Goal: Information Seeking & Learning: Check status

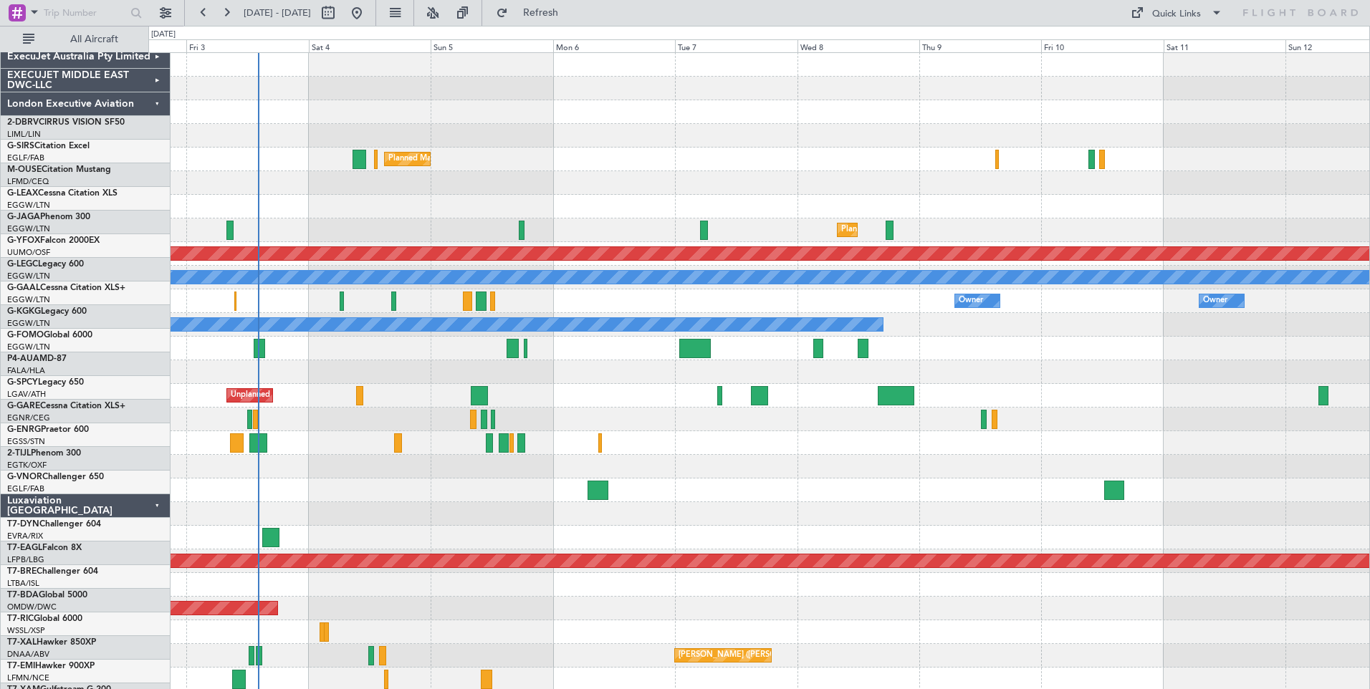
click at [127, 69] on div "EXECUJET MIDDLE EAST DWC-LLC" at bounding box center [86, 81] width 170 height 24
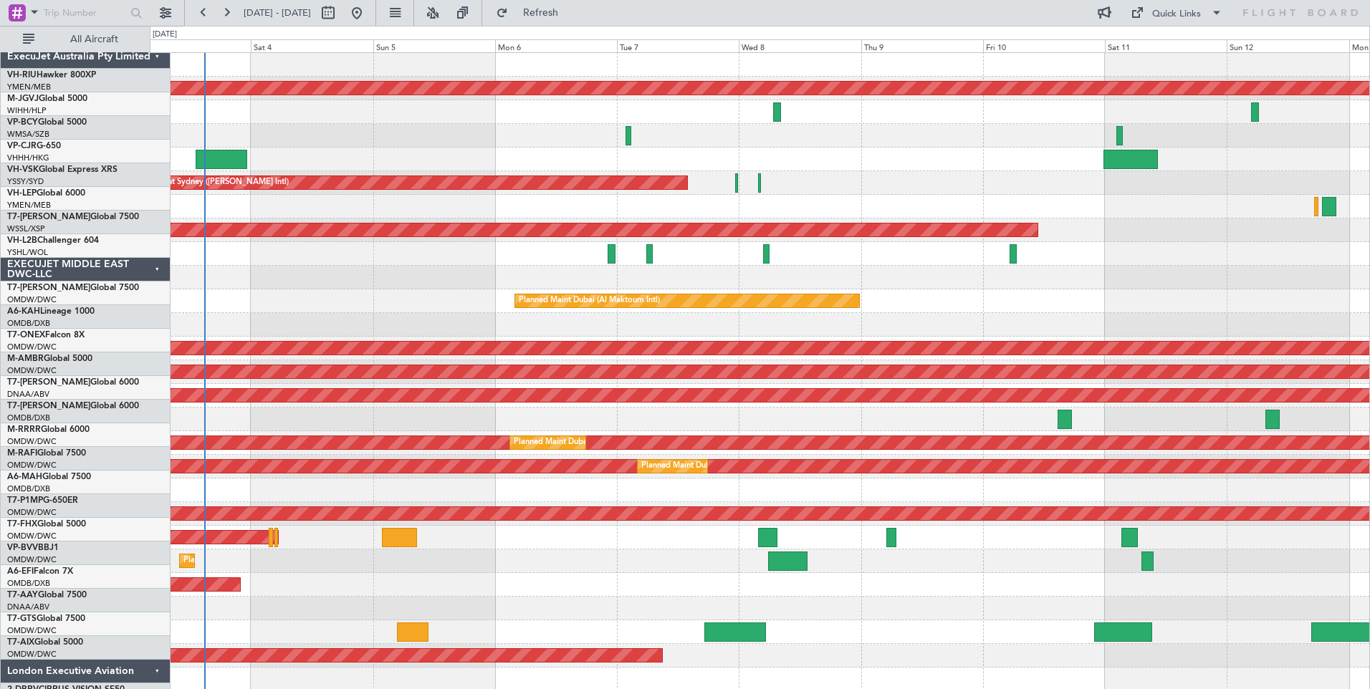
click at [124, 47] on div "ExecuJet Australia Pty Limited" at bounding box center [86, 57] width 170 height 24
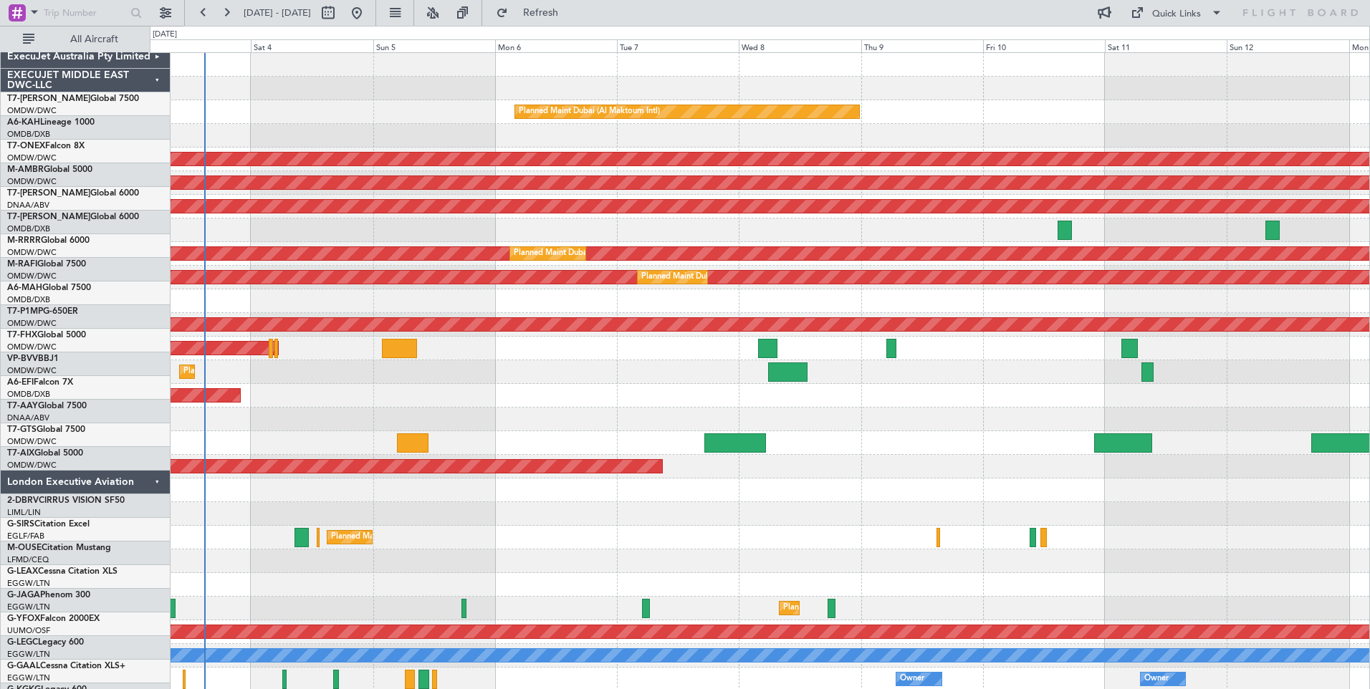
click at [123, 69] on div "EXECUJET MIDDLE EAST DWC-LLC" at bounding box center [86, 81] width 170 height 24
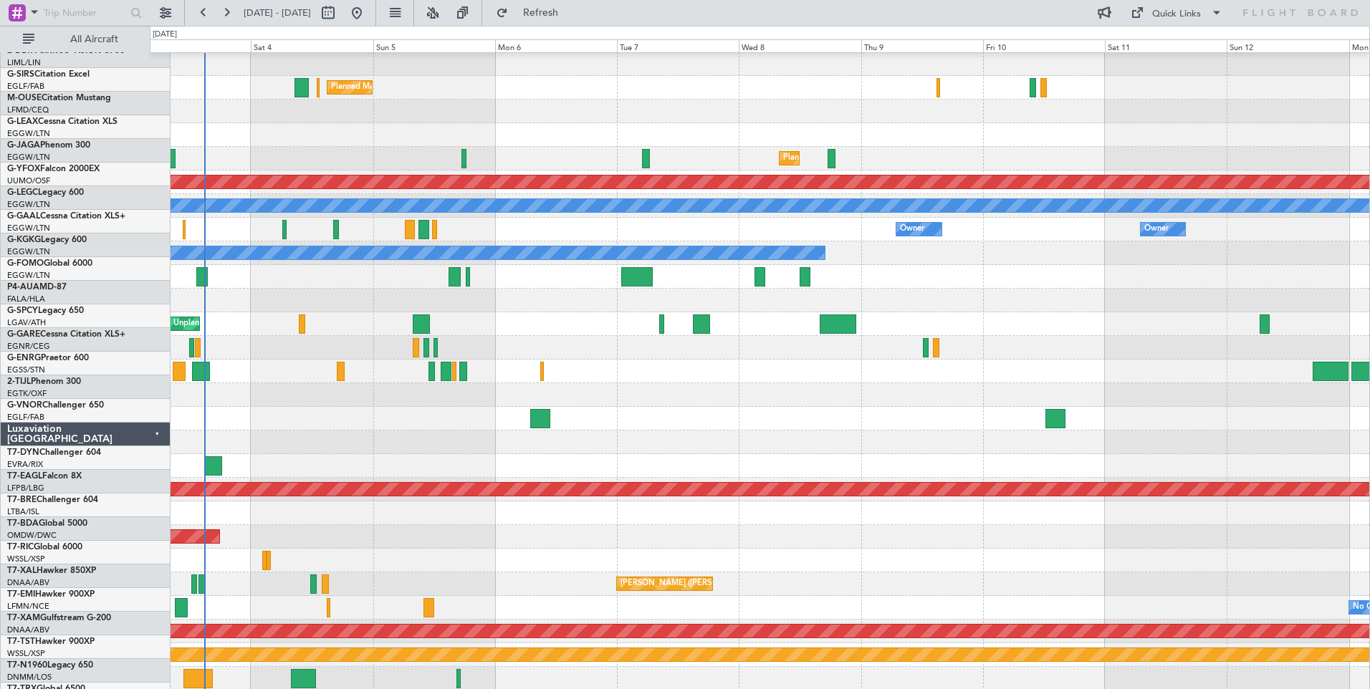
scroll to position [143, 0]
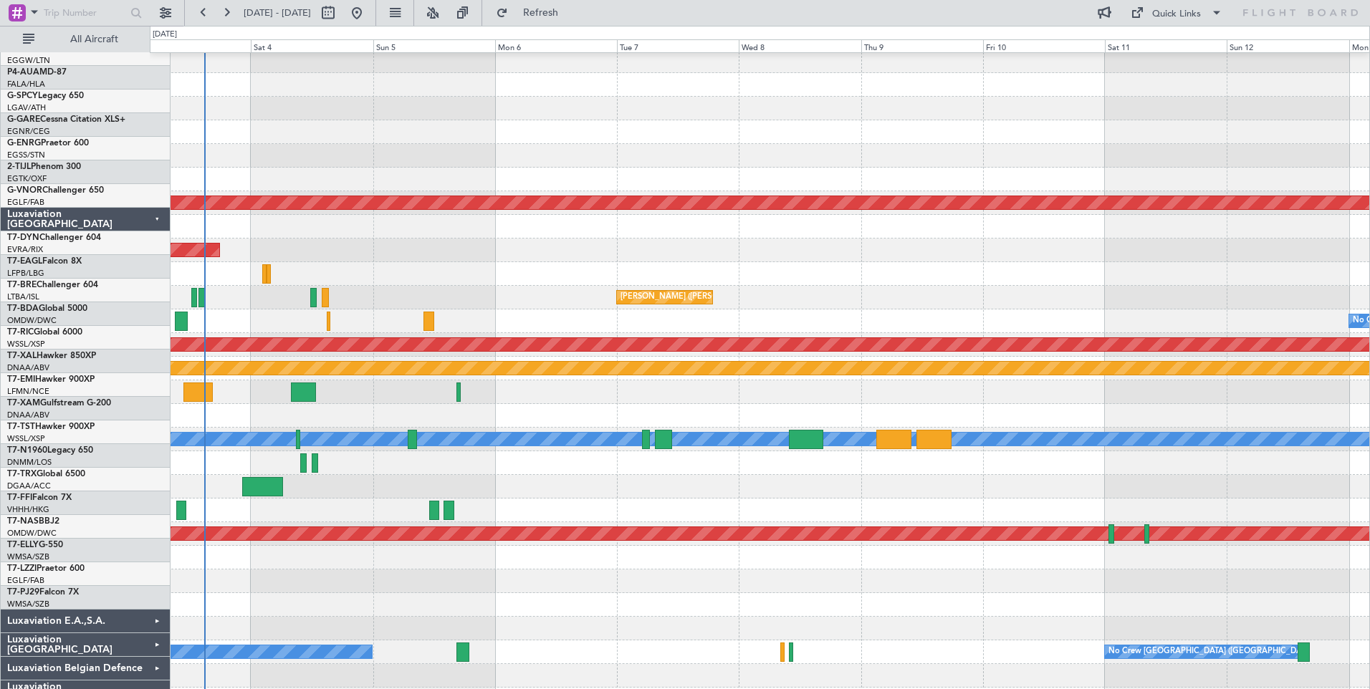
scroll to position [358, 0]
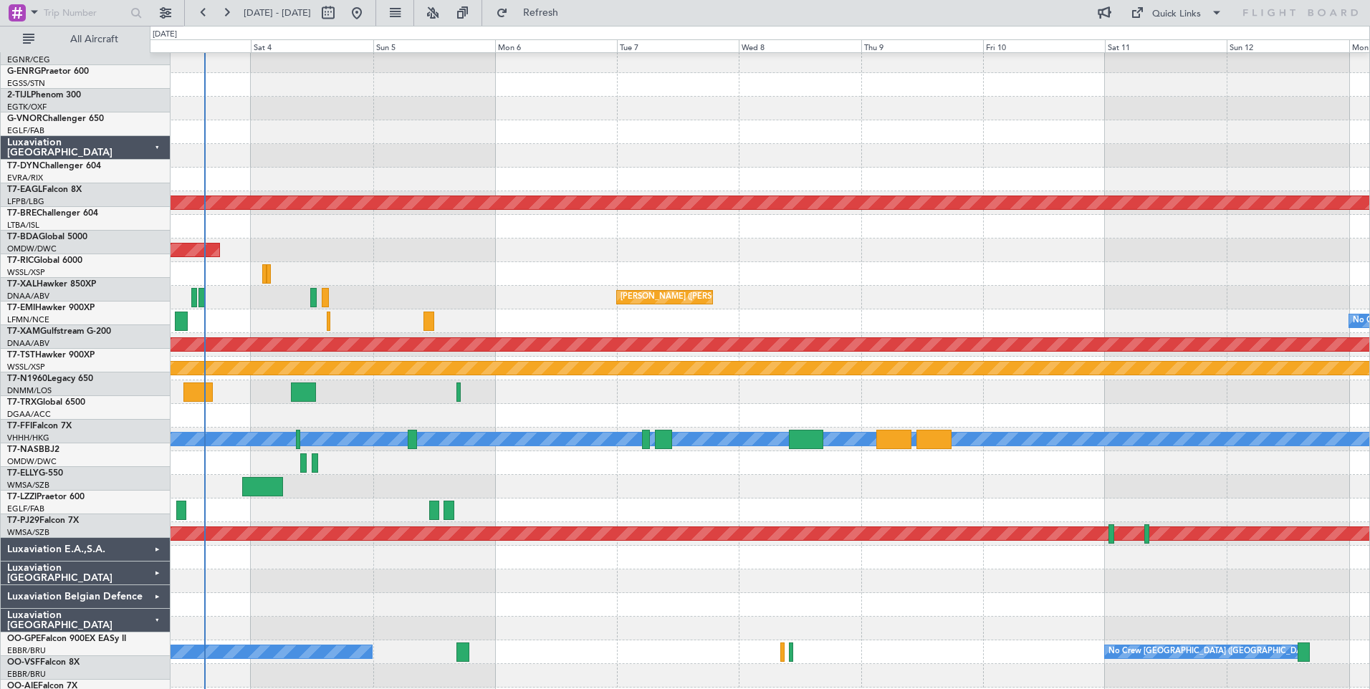
click at [126, 609] on div "Luxaviation [GEOGRAPHIC_DATA]" at bounding box center [86, 621] width 170 height 24
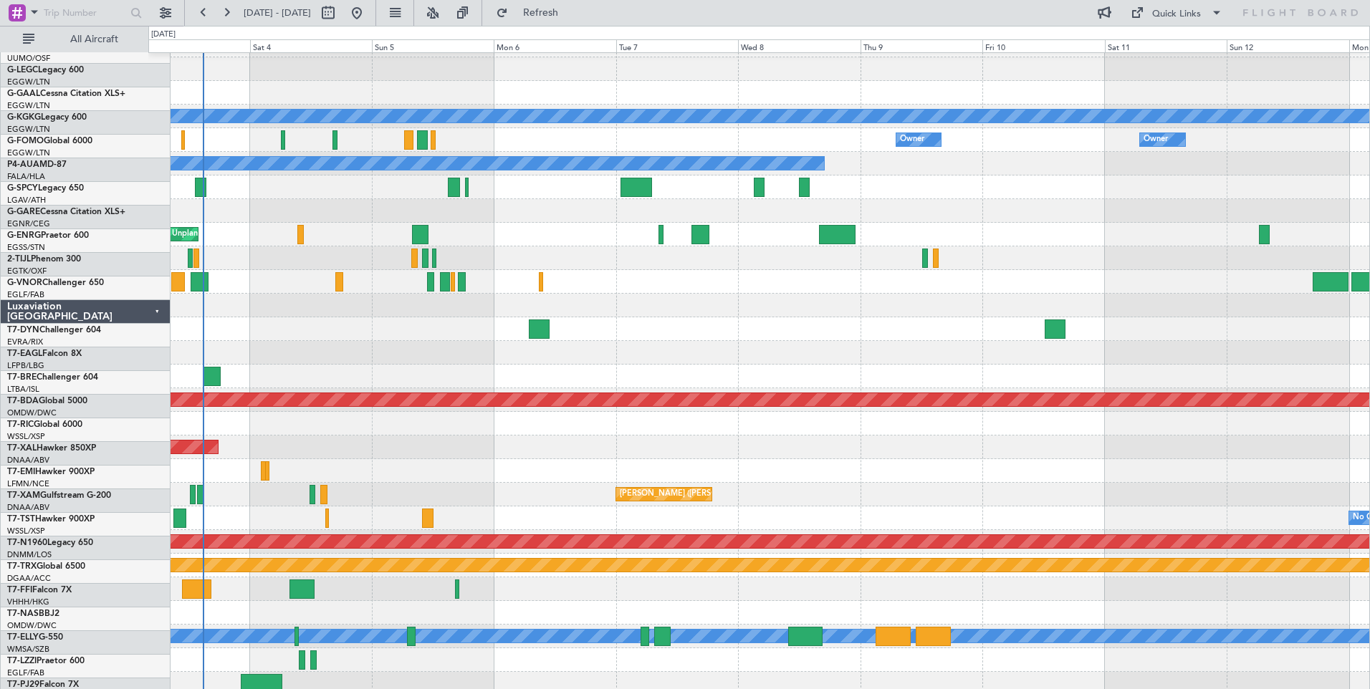
scroll to position [161, 0]
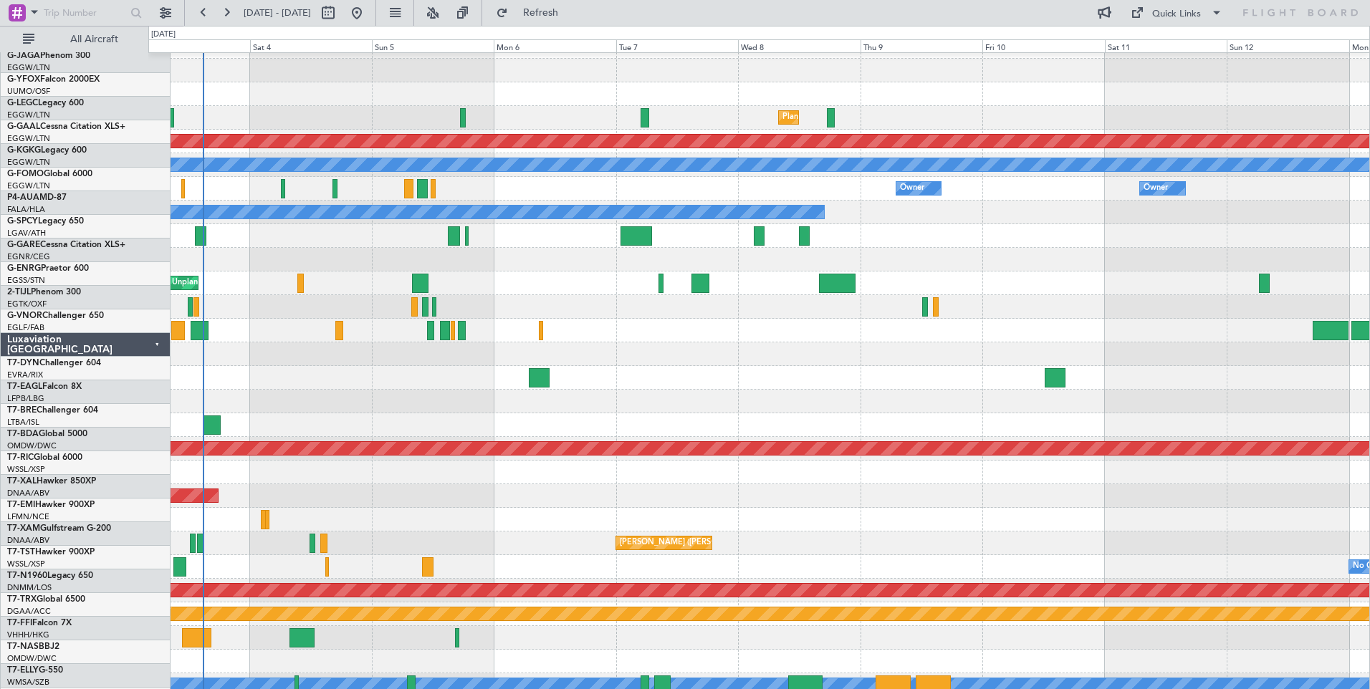
scroll to position [112, 0]
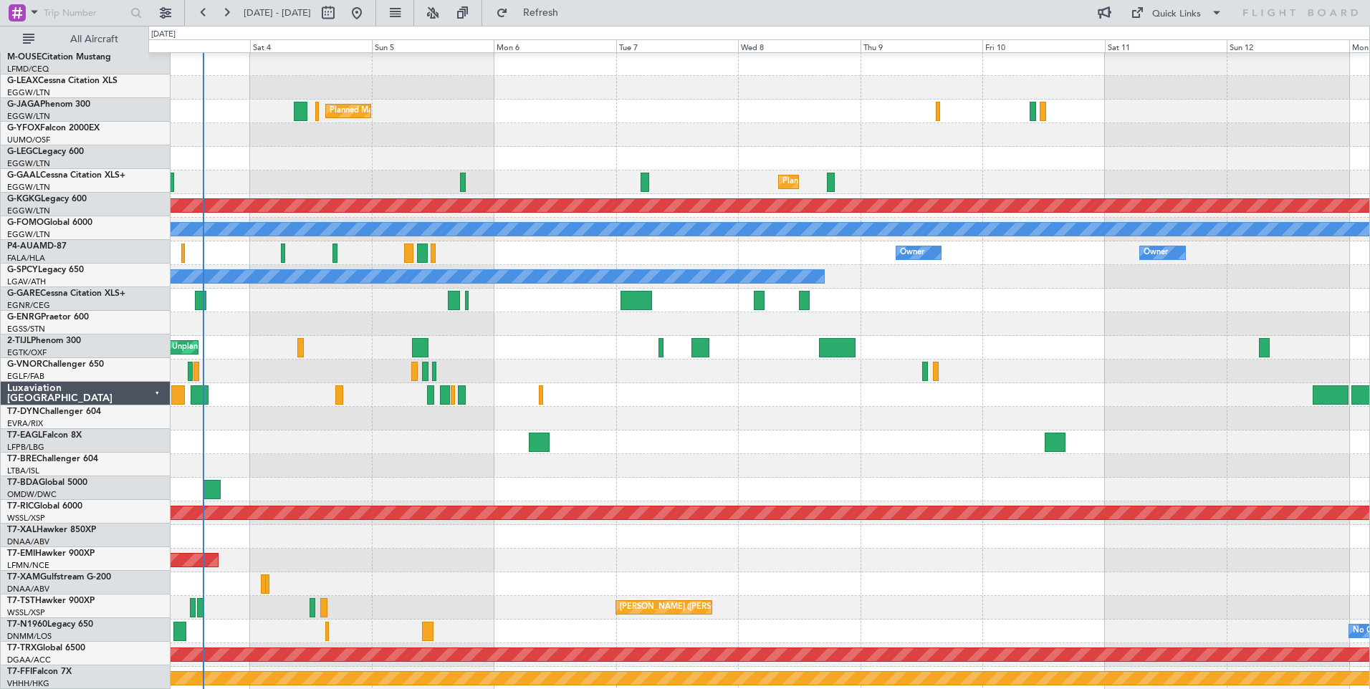
scroll to position [48, 0]
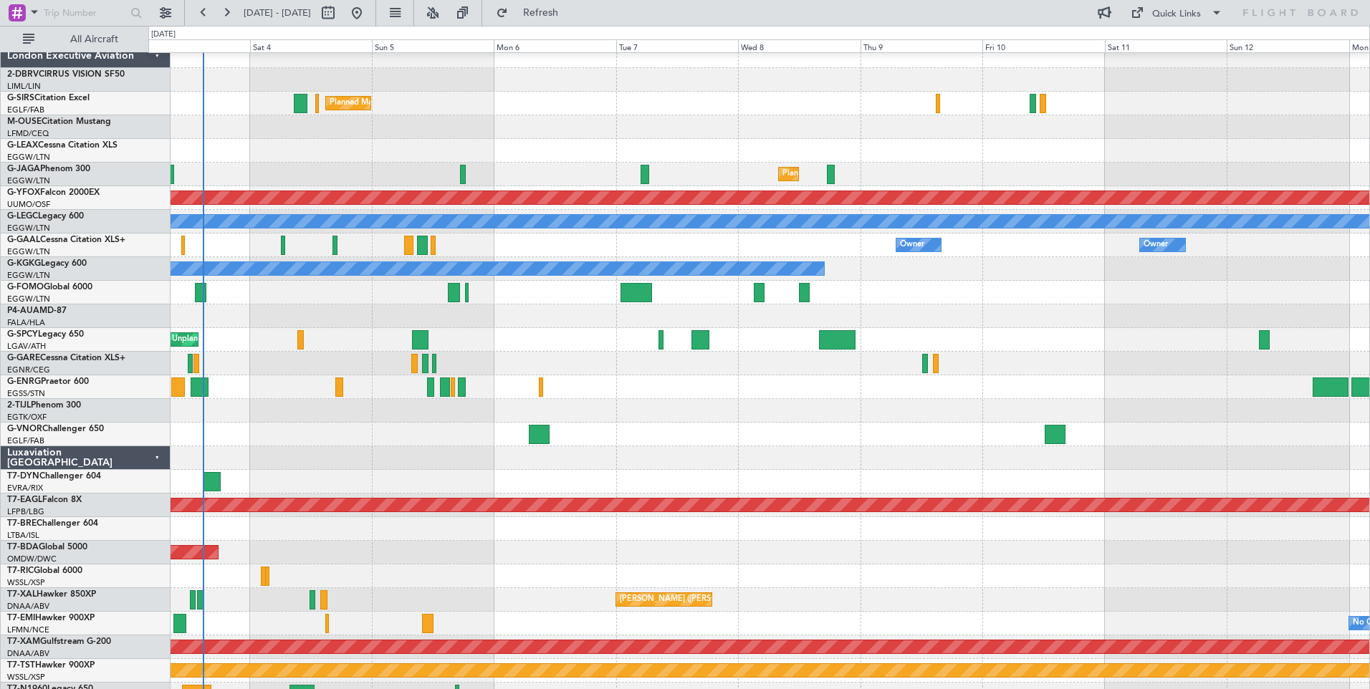
scroll to position [56, 0]
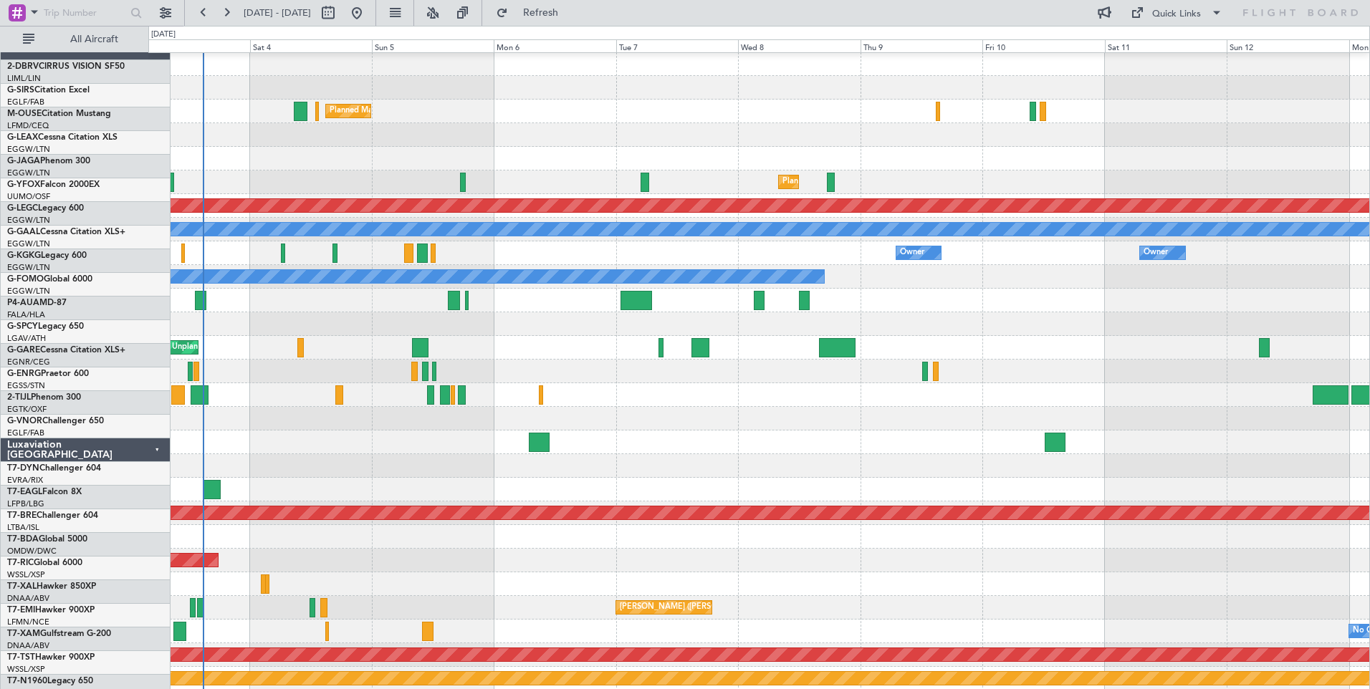
scroll to position [48, 0]
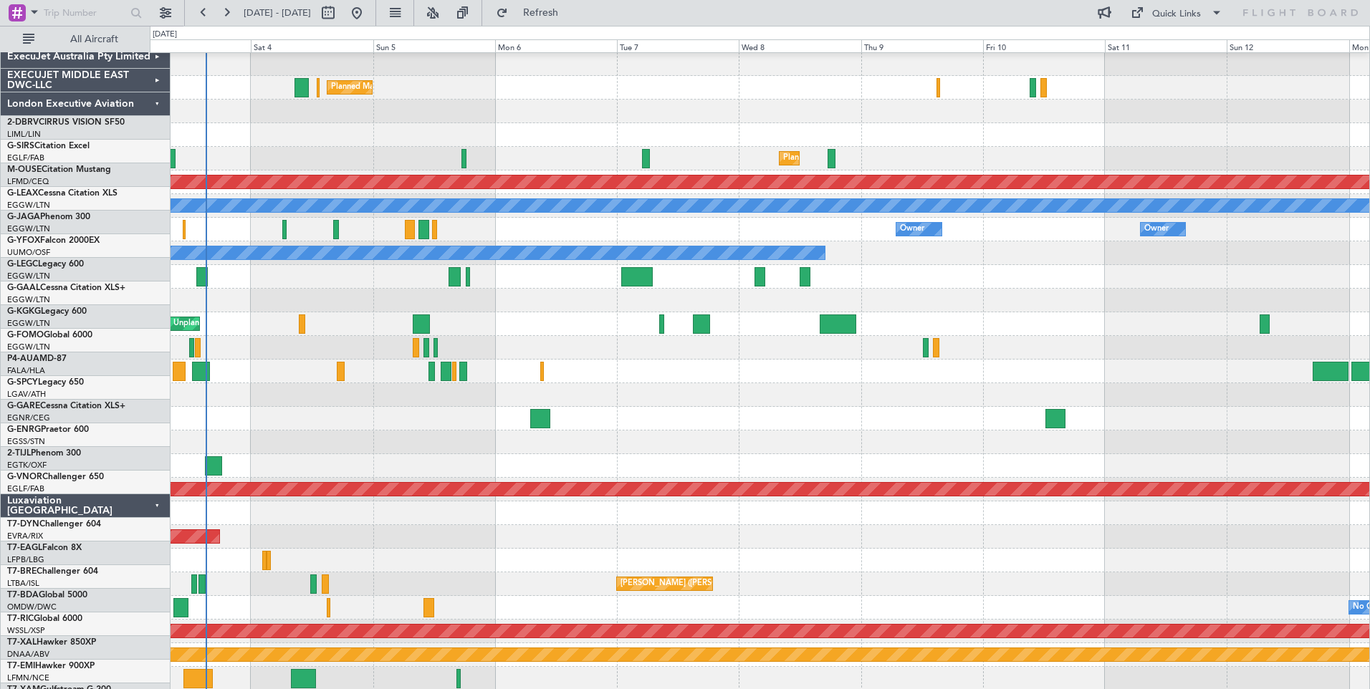
scroll to position [72, 0]
